Goal: Task Accomplishment & Management: Manage account settings

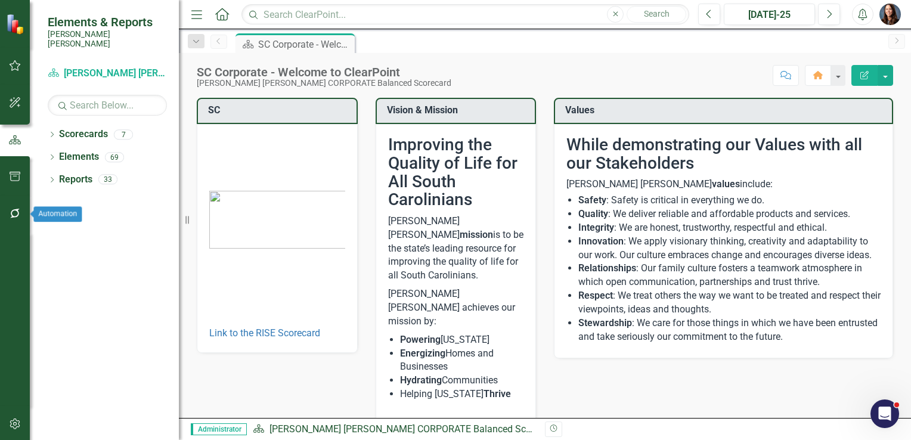
click at [11, 215] on icon "button" at bounding box center [15, 214] width 10 height 10
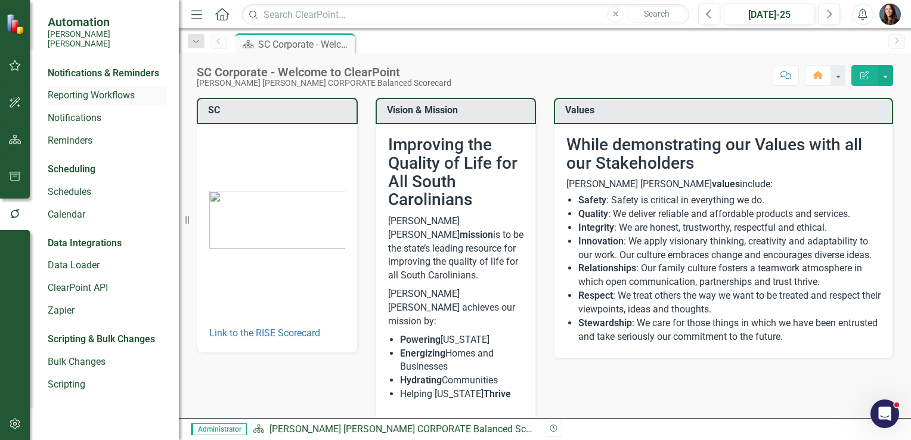
click at [91, 89] on link "Reporting Workflows" at bounding box center [107, 96] width 119 height 14
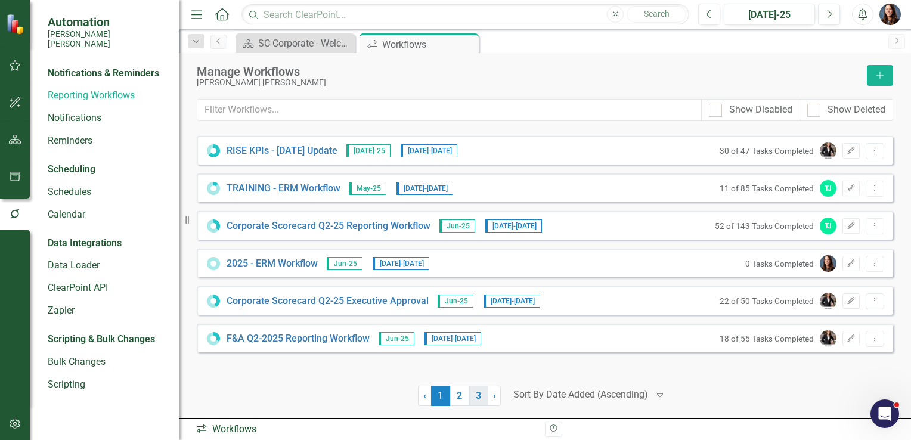
click at [477, 399] on link "3" at bounding box center [478, 396] width 19 height 20
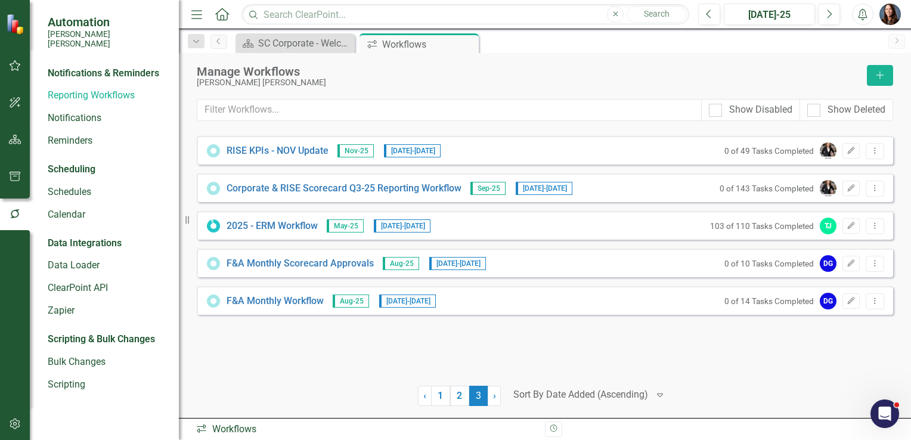
click at [269, 217] on div "2025 - ERM Workflow May-25 7/1/25 - 8/29/25 103 of 110 Tasks Completed TJ Edit …" at bounding box center [545, 225] width 697 height 29
click at [267, 227] on link "2025 - ERM Workflow" at bounding box center [272, 226] width 91 height 14
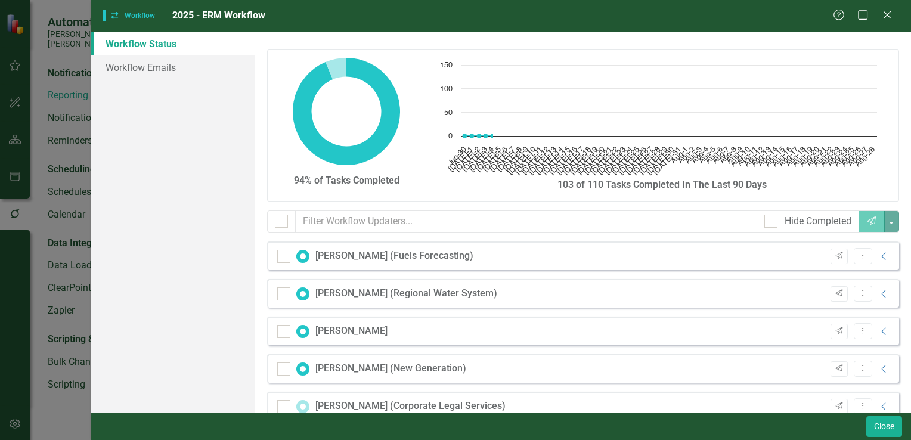
checkbox input "false"
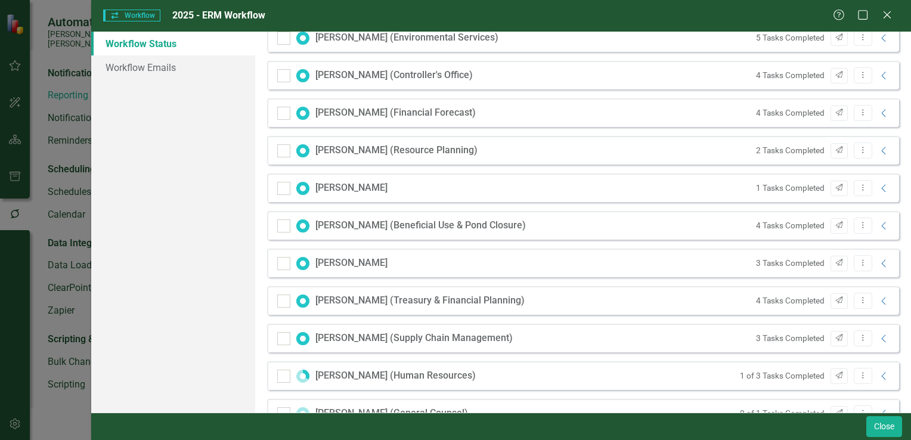
scroll to position [954, 0]
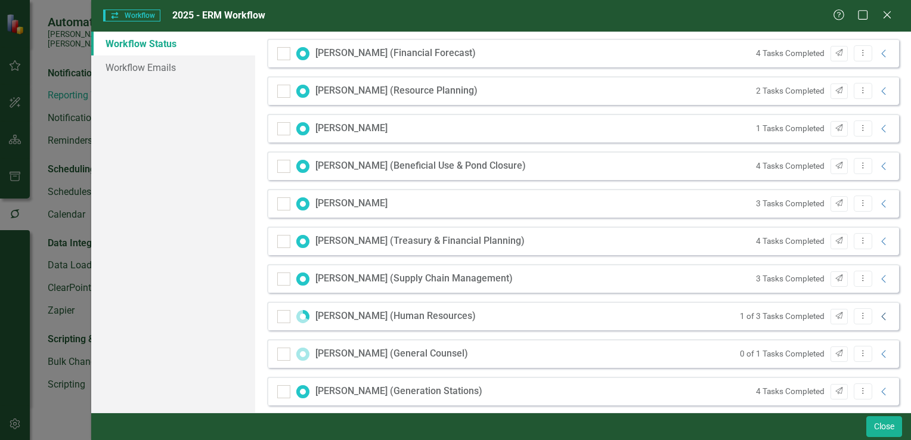
click at [879, 316] on icon "Collapse" at bounding box center [885, 317] width 12 height 10
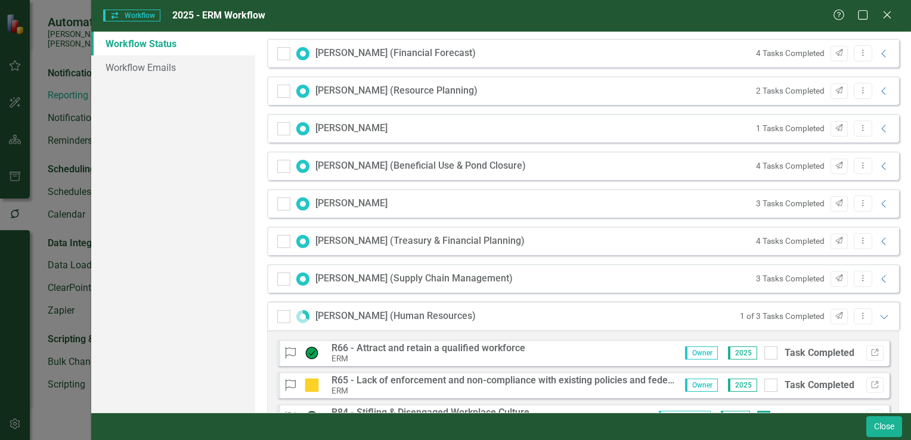
scroll to position [1074, 0]
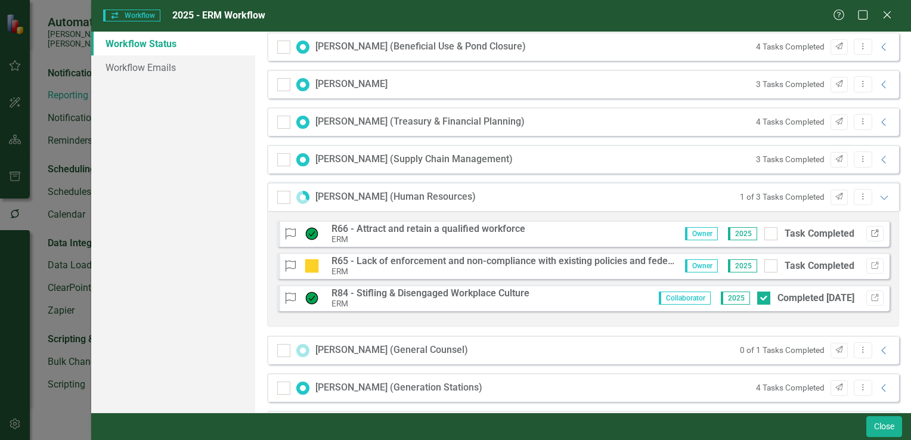
click at [871, 234] on icon "Link" at bounding box center [875, 233] width 9 height 7
click at [871, 264] on icon "Link" at bounding box center [875, 265] width 9 height 7
click at [765, 234] on input "Task Completed" at bounding box center [769, 231] width 8 height 8
checkbox input "true"
click at [765, 268] on div at bounding box center [771, 265] width 13 height 13
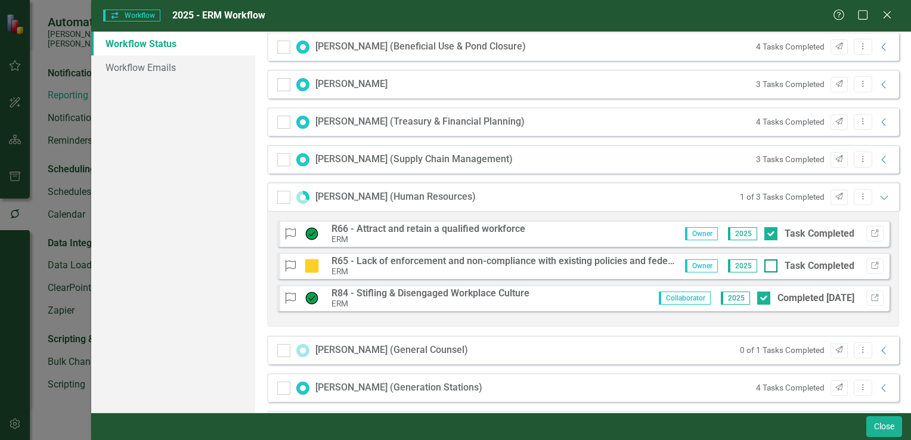
click at [765, 267] on input "Task Completed" at bounding box center [769, 263] width 8 height 8
checkbox input "true"
click at [879, 196] on icon "Expanded" at bounding box center [885, 198] width 12 height 10
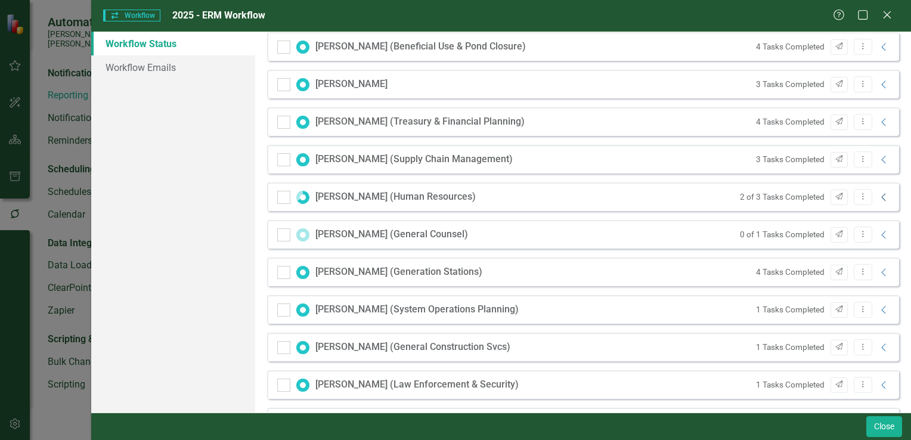
click at [879, 197] on icon "Collapse" at bounding box center [885, 198] width 12 height 10
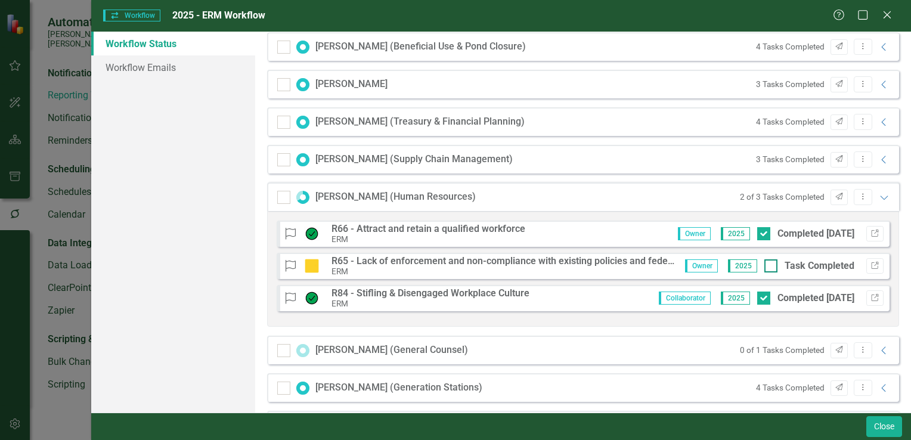
click at [766, 266] on div at bounding box center [771, 265] width 13 height 13
click at [766, 266] on input "Task Completed" at bounding box center [769, 263] width 8 height 8
checkbox input "true"
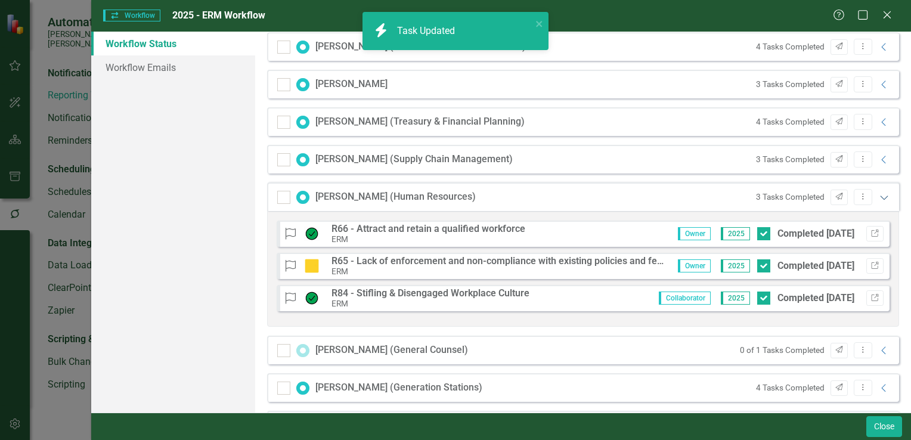
click at [879, 199] on icon "Expanded" at bounding box center [885, 198] width 12 height 10
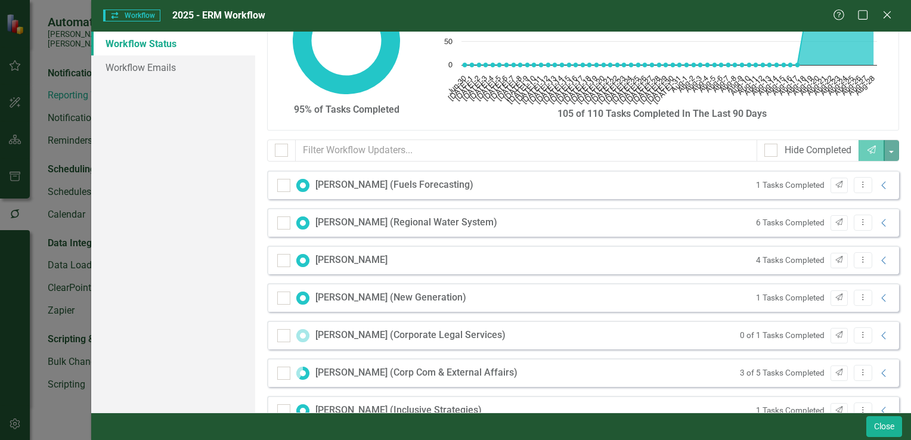
scroll to position [0, 0]
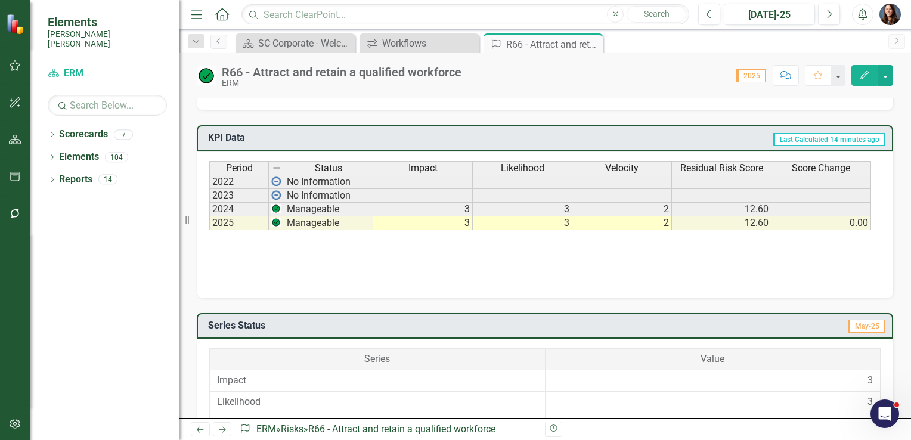
scroll to position [480, 0]
